Goal: Find specific page/section: Find specific page/section

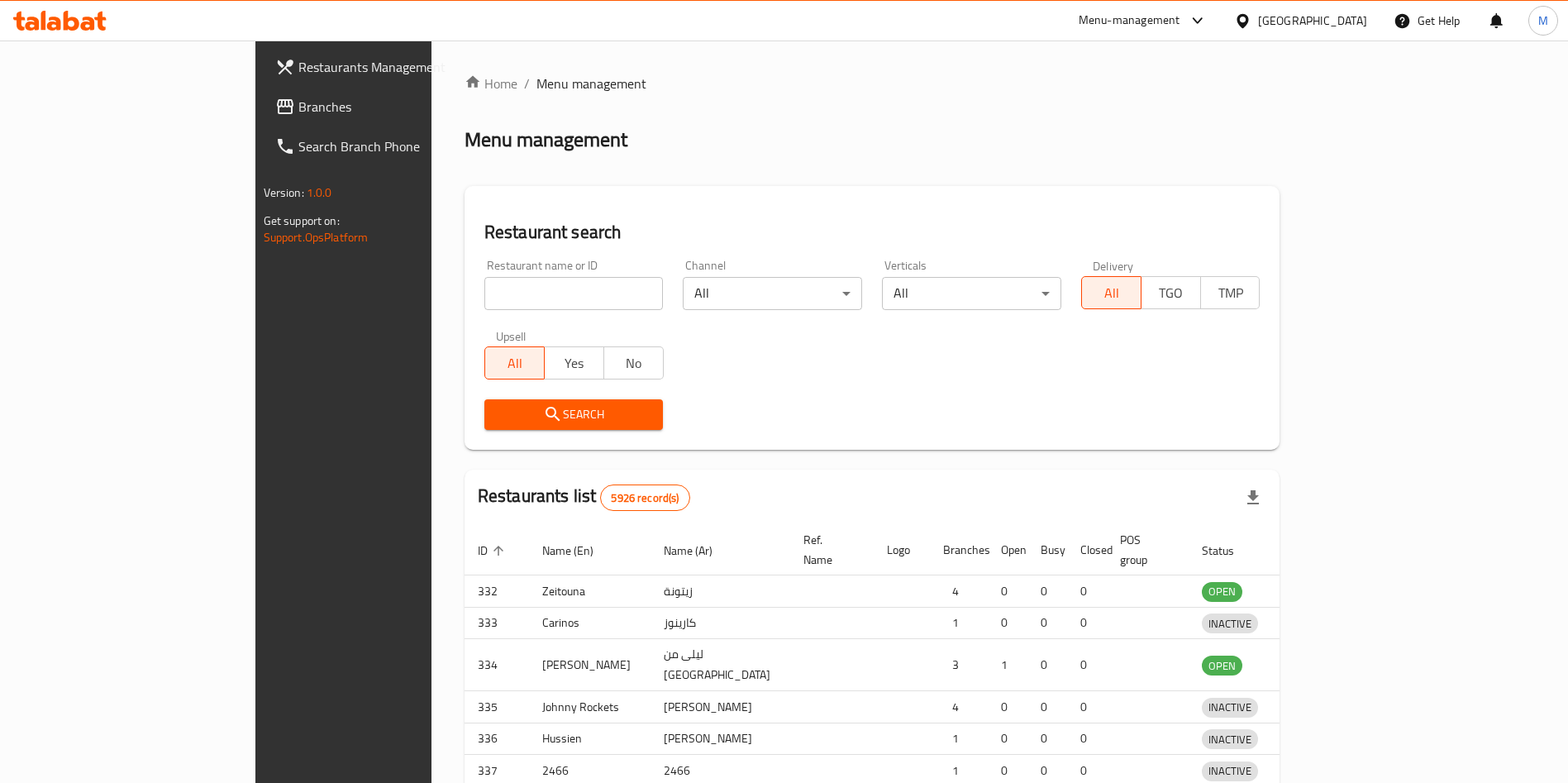
click at [439, 300] on div at bounding box center [784, 391] width 1568 height 783
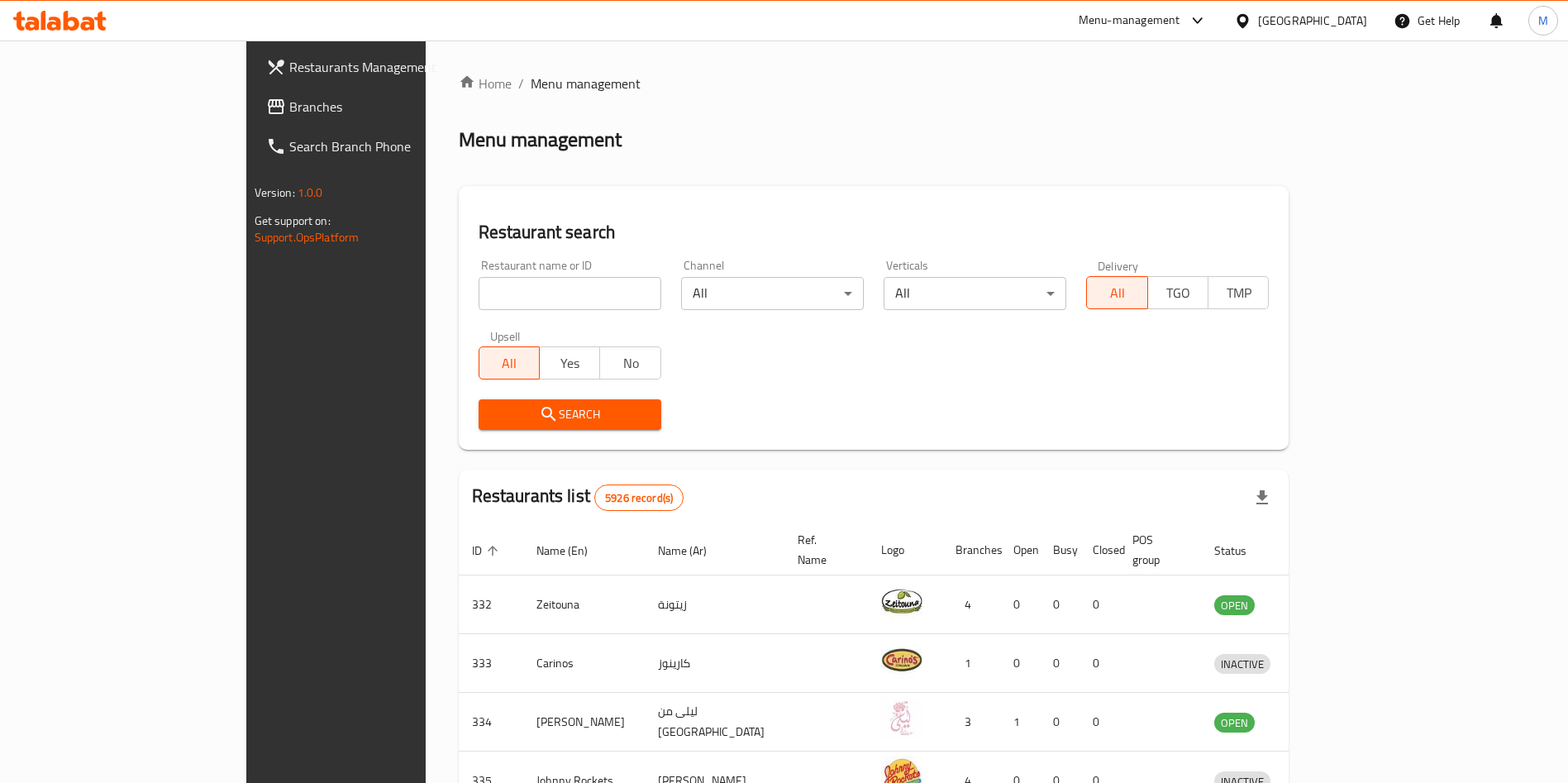
click at [478, 300] on input "search" at bounding box center [569, 293] width 183 height 33
click button "Search" at bounding box center [569, 414] width 183 height 31
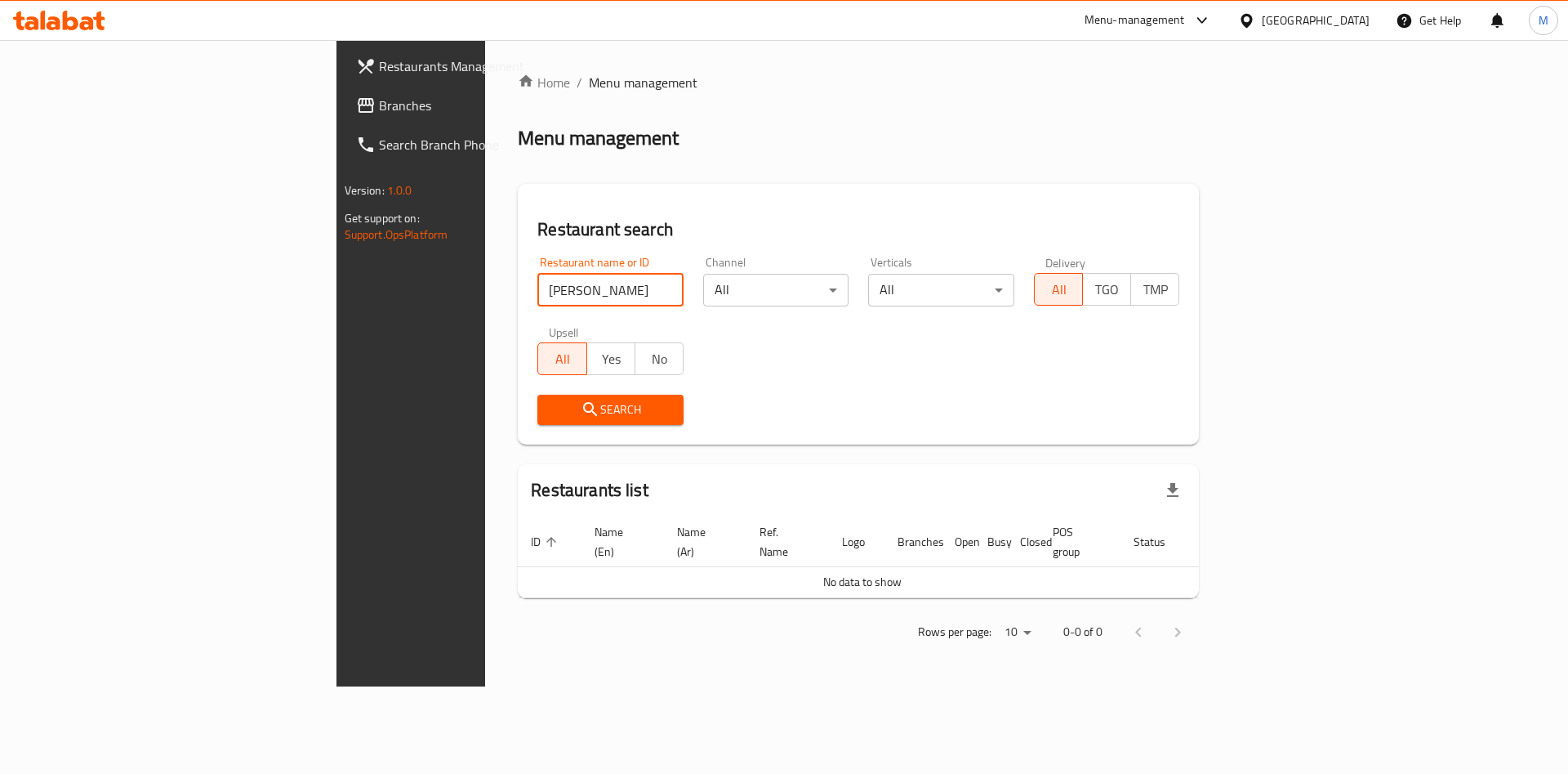
drag, startPoint x: 0, startPoint y: 0, endPoint x: 433, endPoint y: 296, distance: 524.5
click at [537, 296] on input "[PERSON_NAME]" at bounding box center [609, 290] width 146 height 32
type input "tren tren"
click button "Search" at bounding box center [609, 409] width 146 height 30
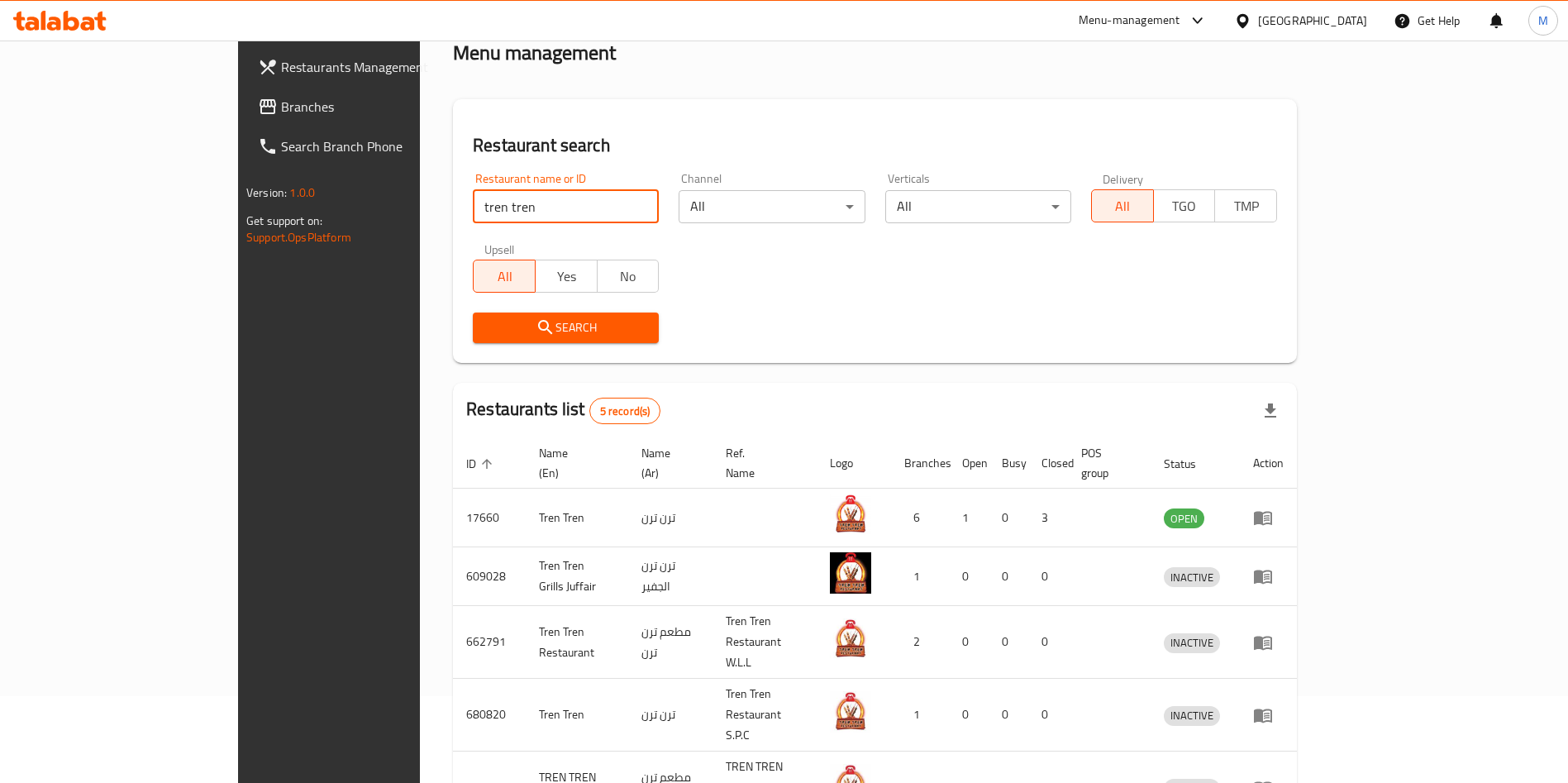
scroll to position [157, 0]
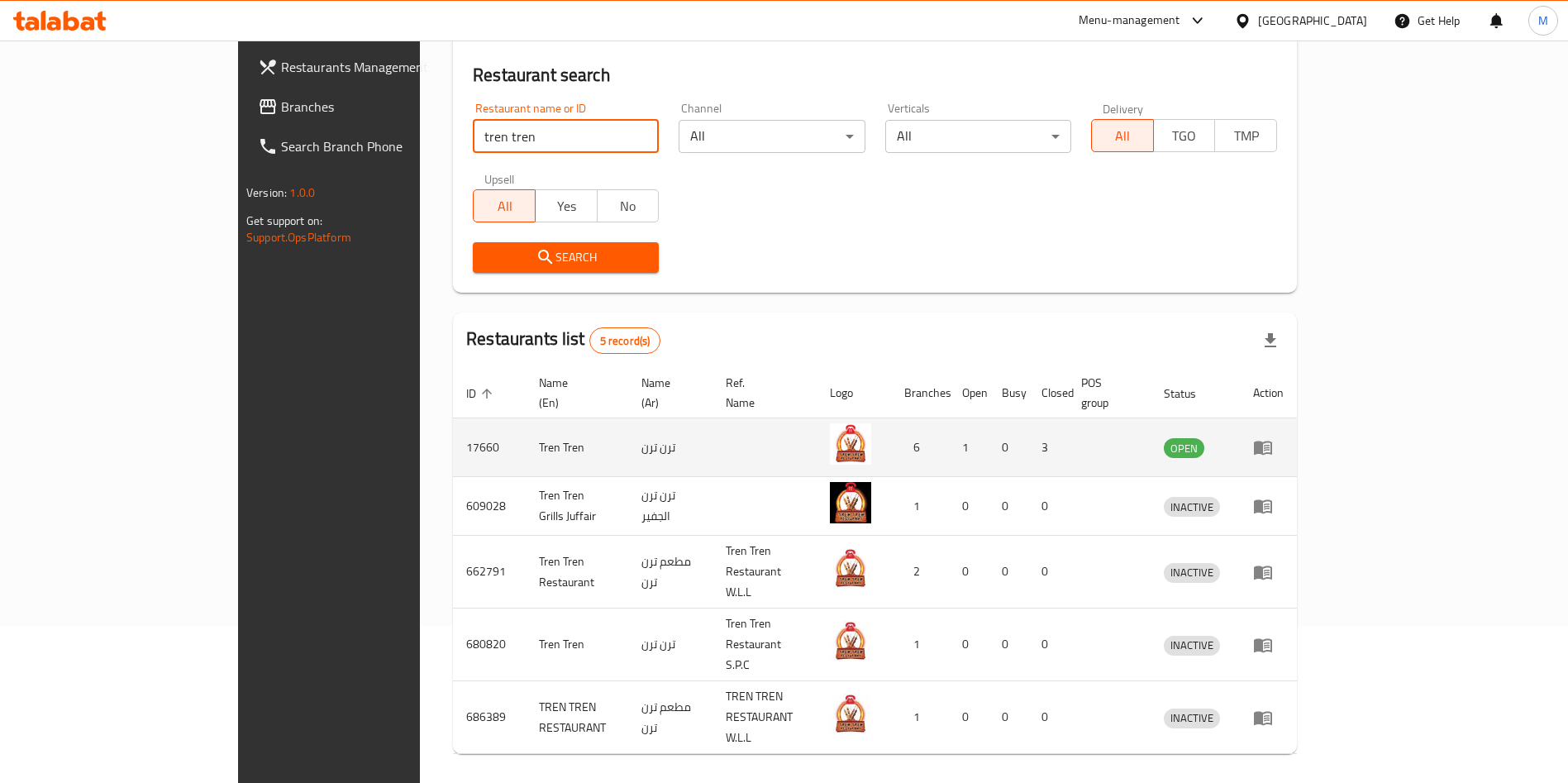
click at [1273, 438] on icon "enhanced table" at bounding box center [1263, 447] width 20 height 20
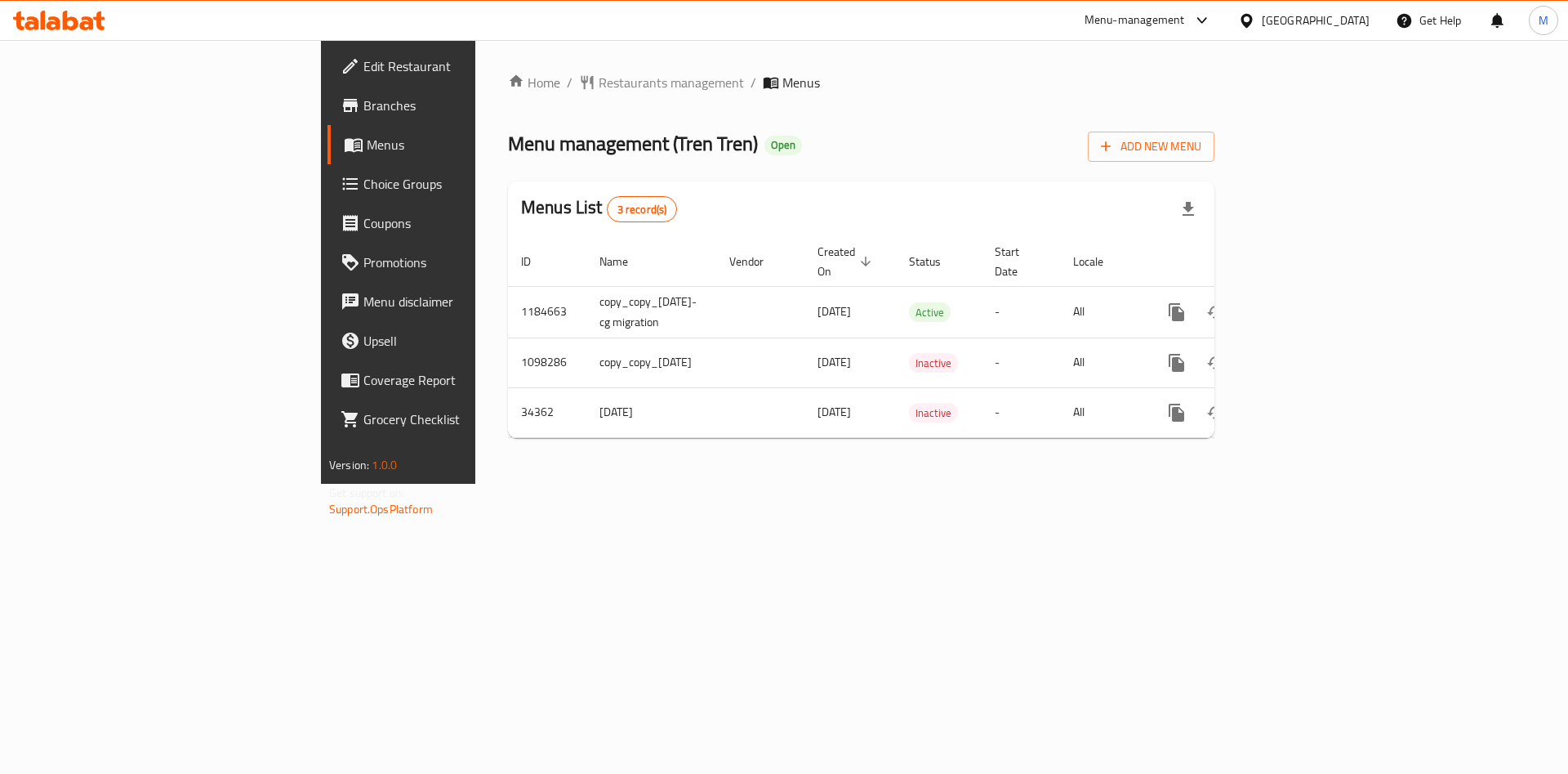
click at [364, 112] on span "Branches" at bounding box center [467, 106] width 206 height 20
